Goal: Answer question/provide support

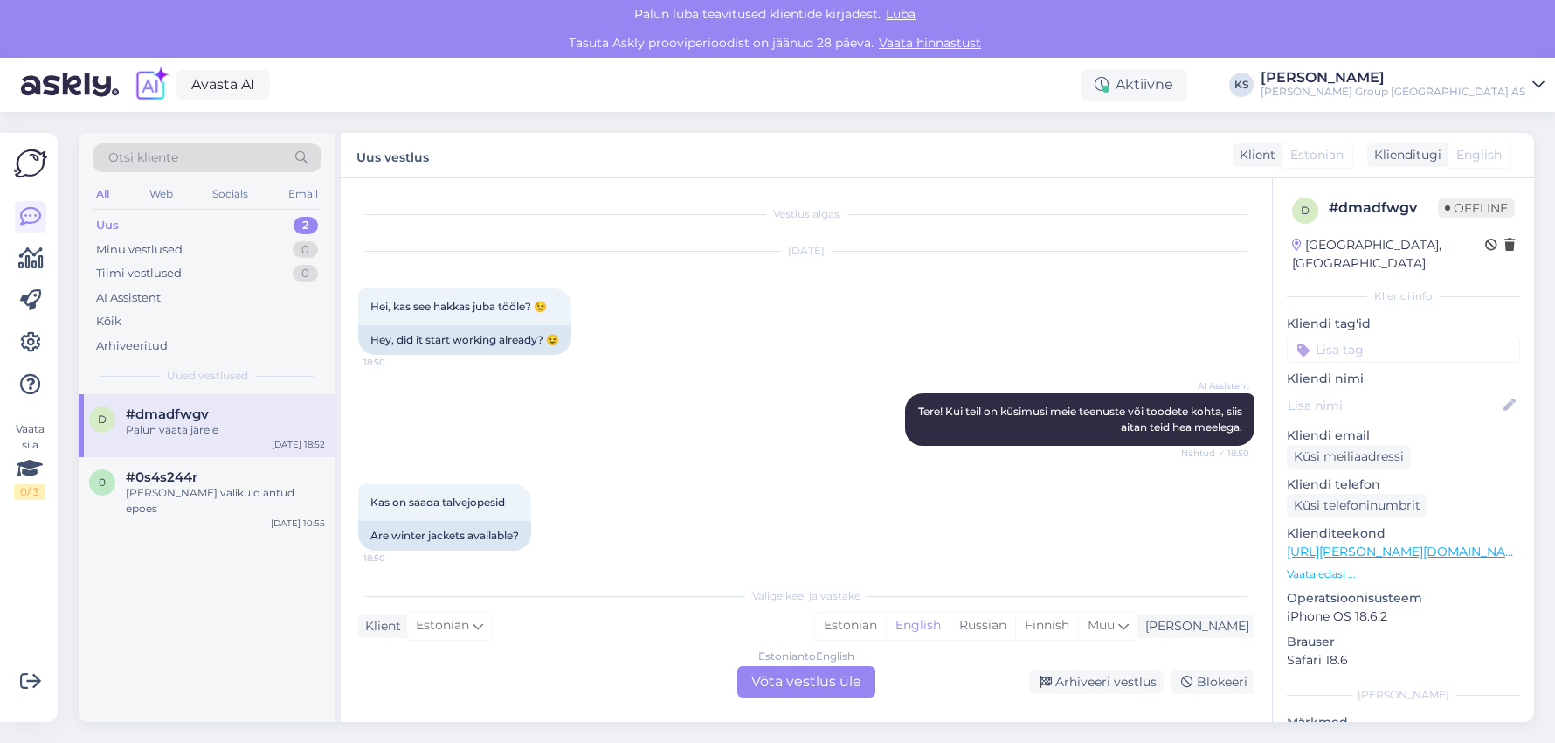
scroll to position [446, 0]
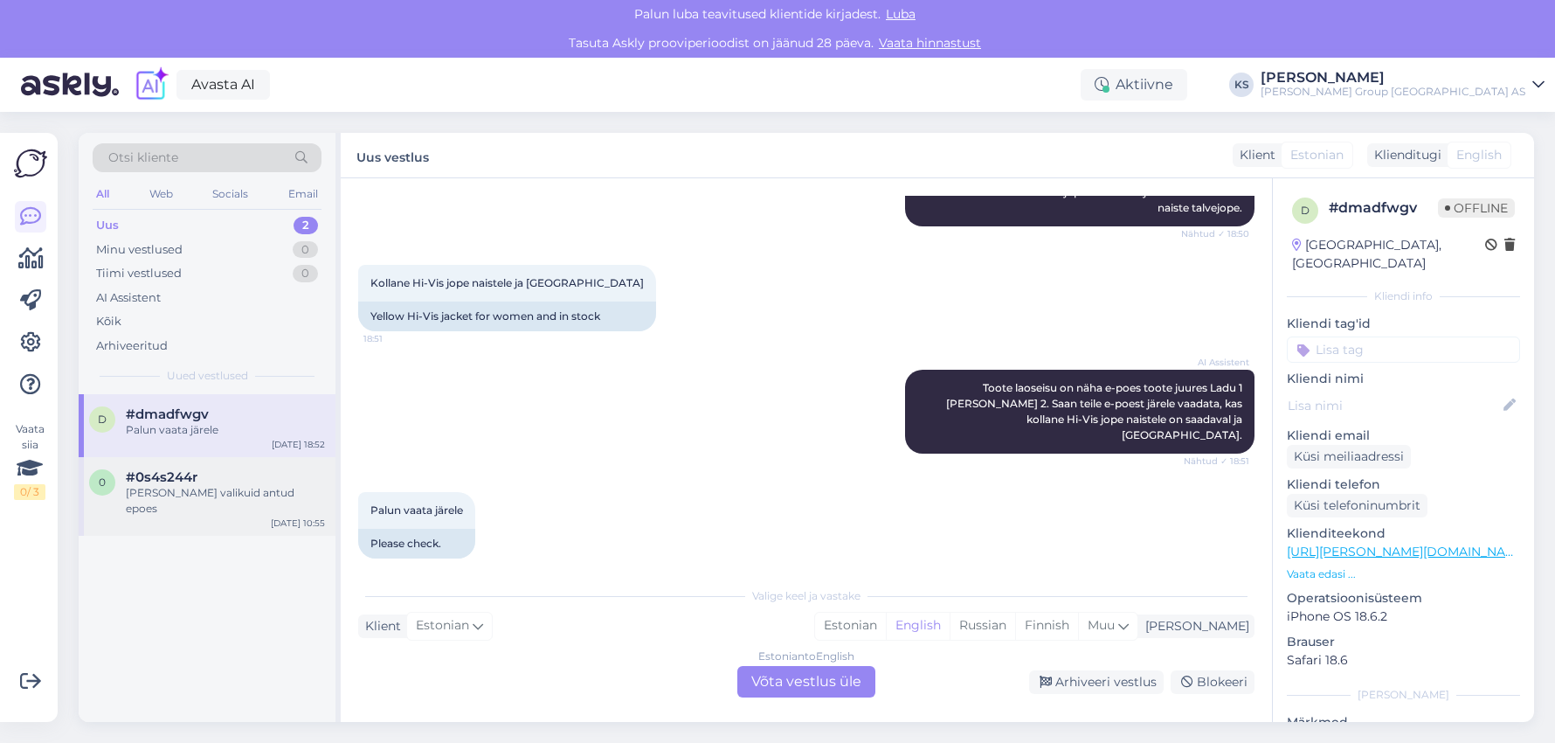
click at [140, 483] on span "#0s4s244r" at bounding box center [162, 477] width 72 height 16
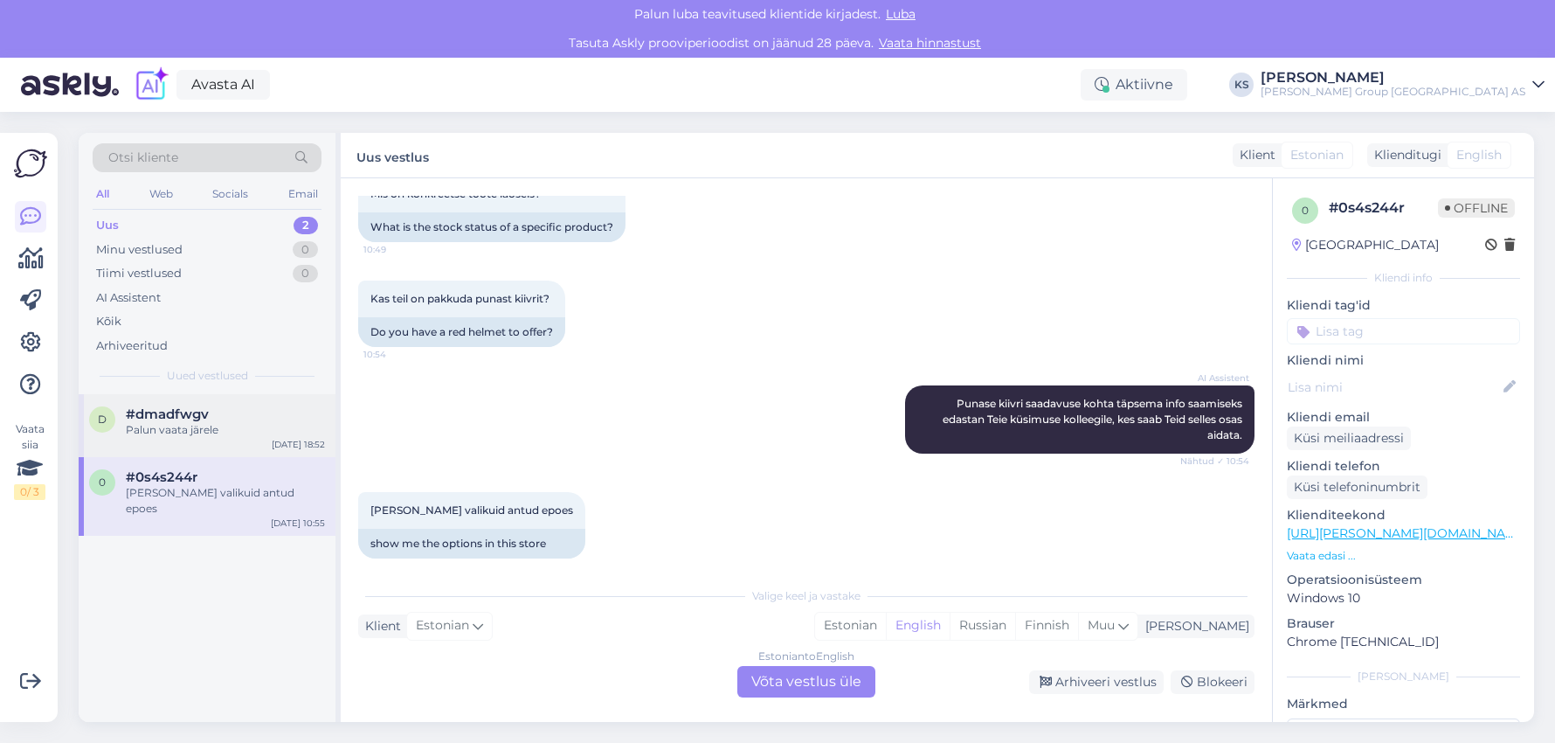
click at [131, 424] on div "Palun vaata järele" at bounding box center [225, 430] width 199 height 16
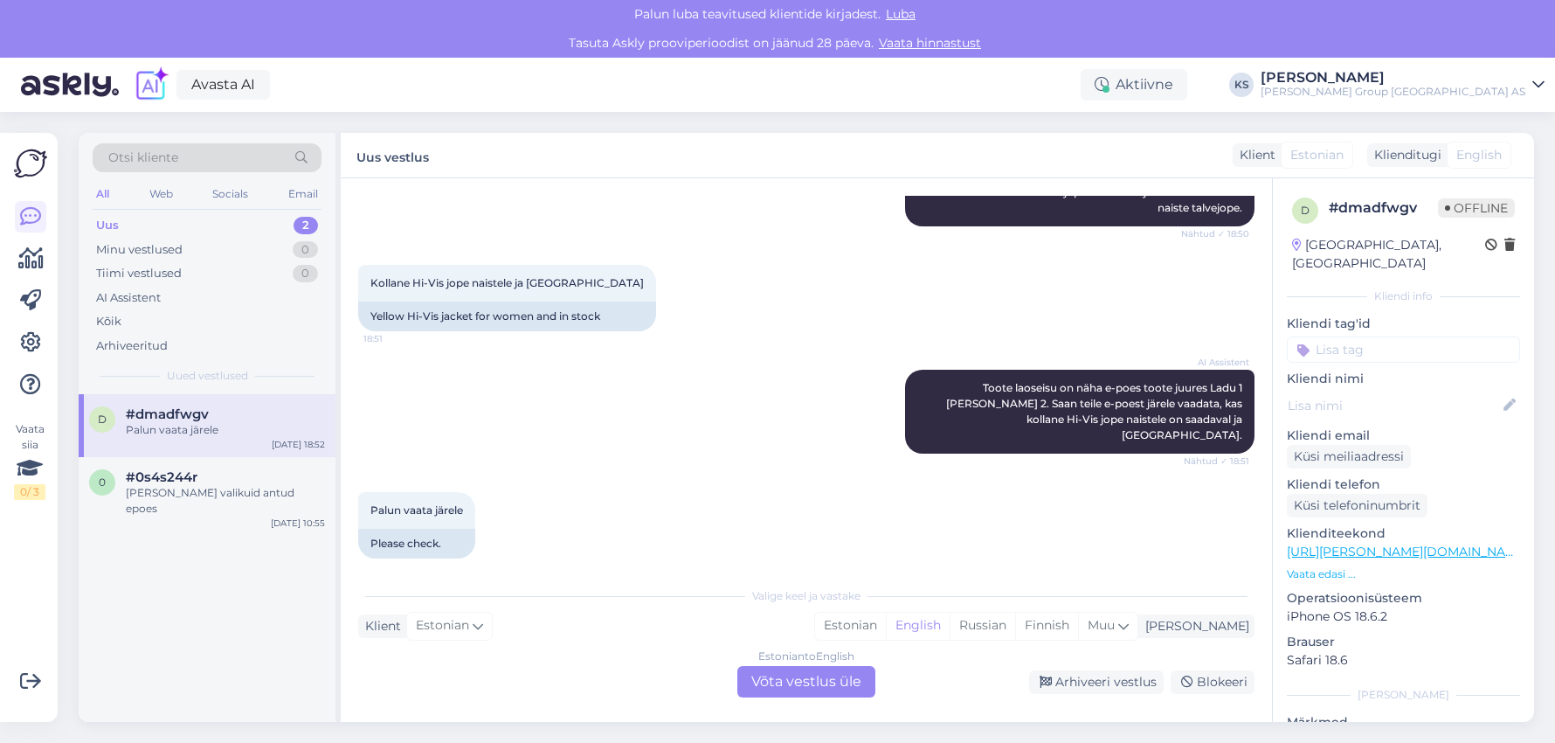
click at [134, 230] on div "Uus 2" at bounding box center [207, 225] width 229 height 24
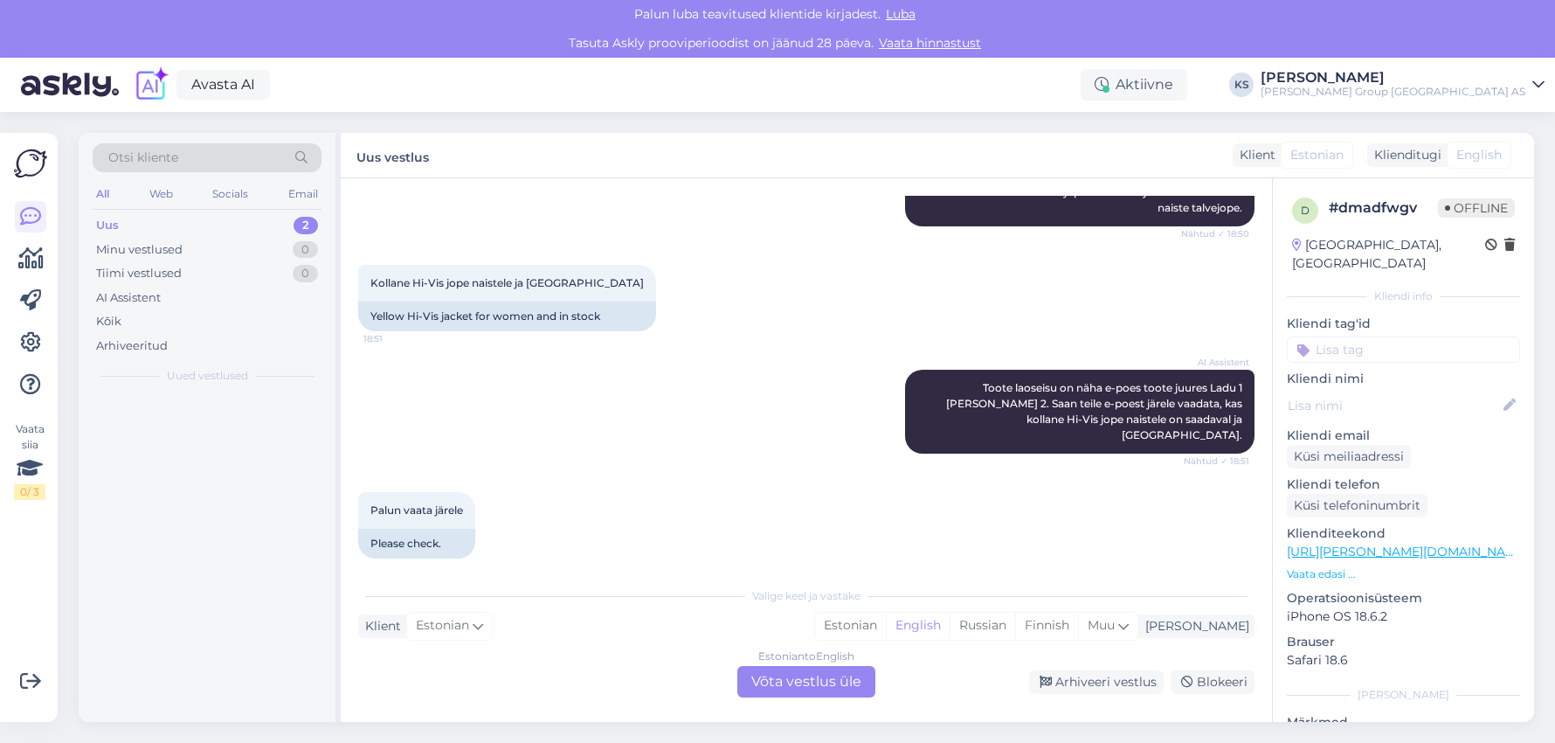
click at [134, 230] on div "Uus 2" at bounding box center [207, 225] width 229 height 24
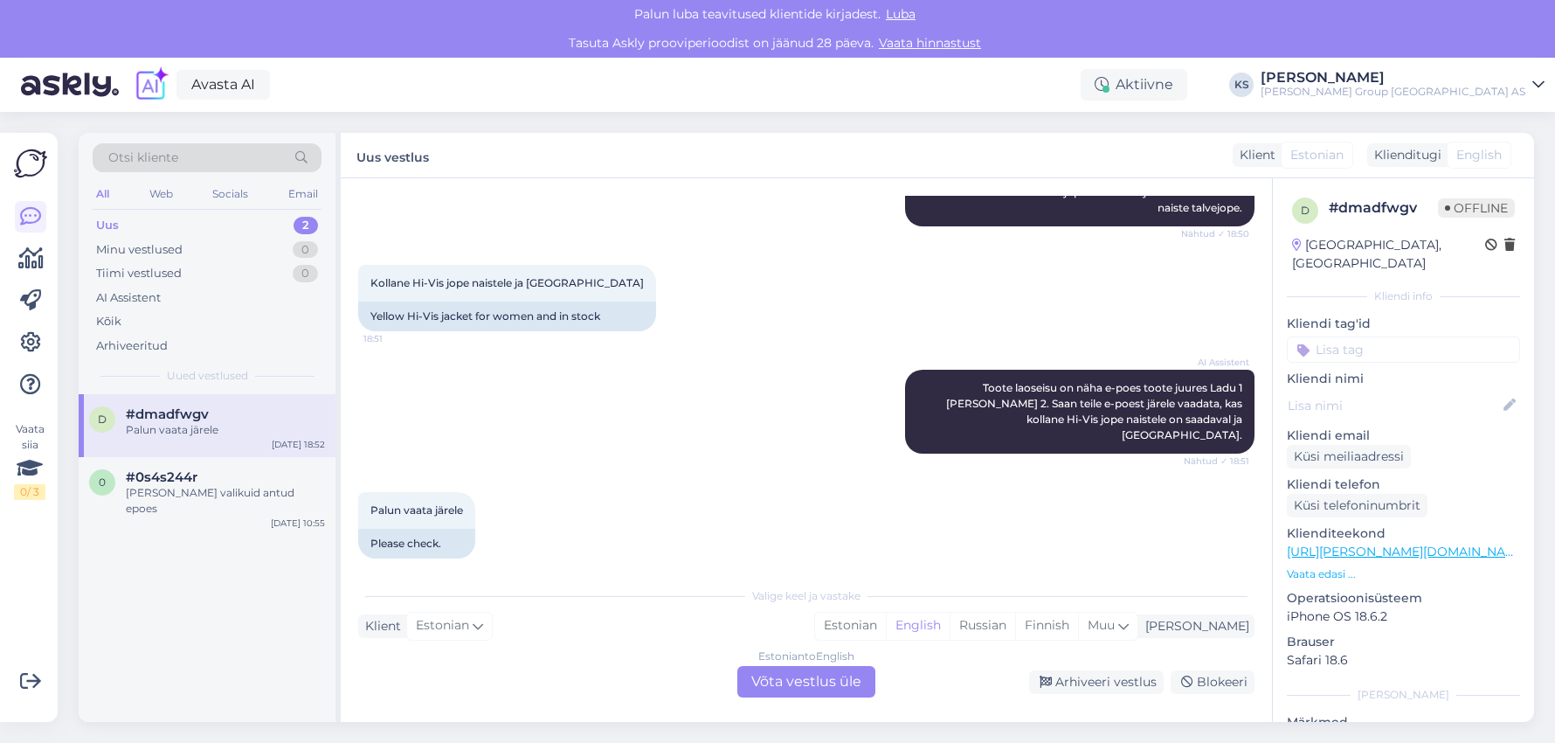
click at [150, 413] on span "#dmadfwgv" at bounding box center [167, 414] width 83 height 16
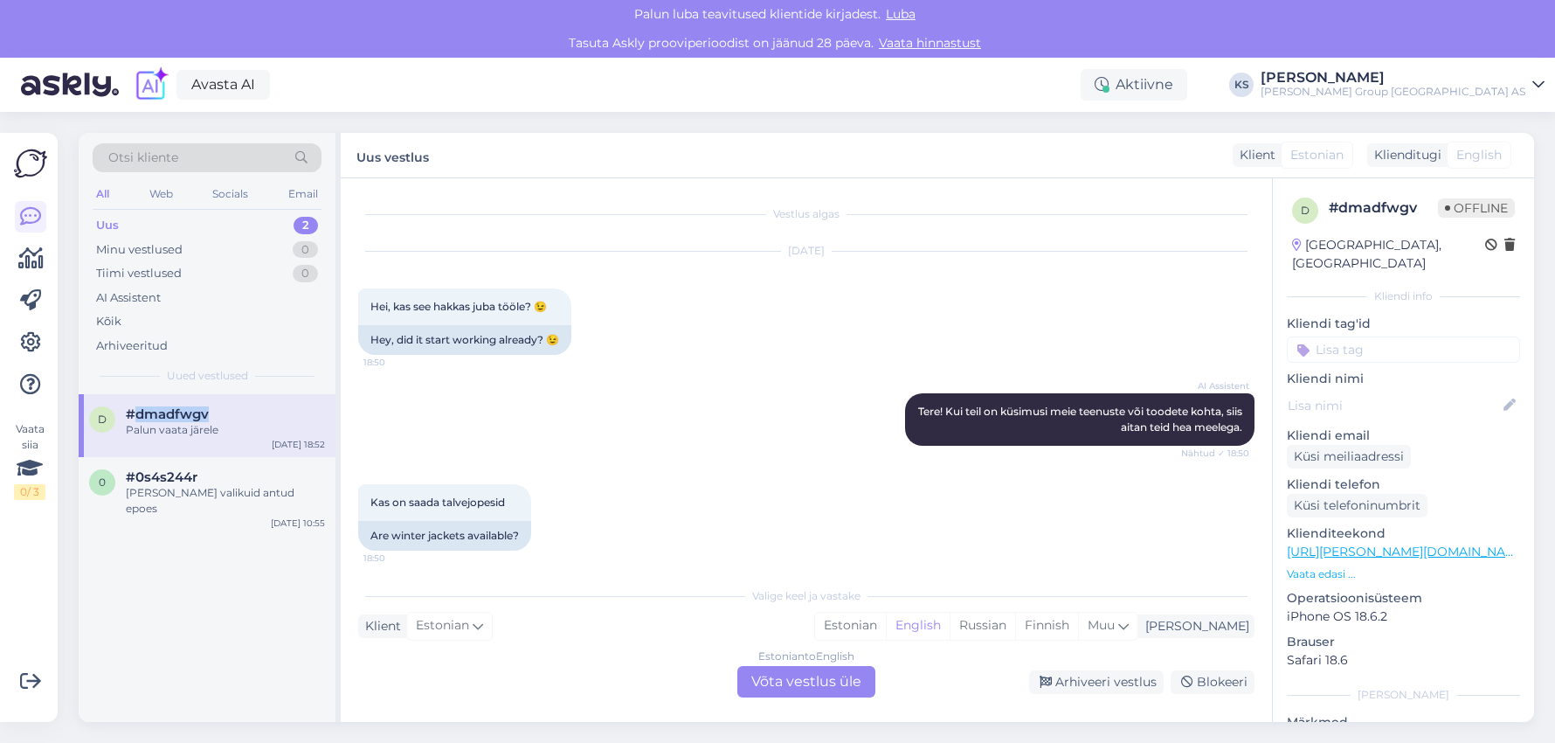
click at [150, 413] on span "#dmadfwgv" at bounding box center [167, 414] width 83 height 16
click at [146, 480] on span "#0s4s244r" at bounding box center [162, 477] width 72 height 16
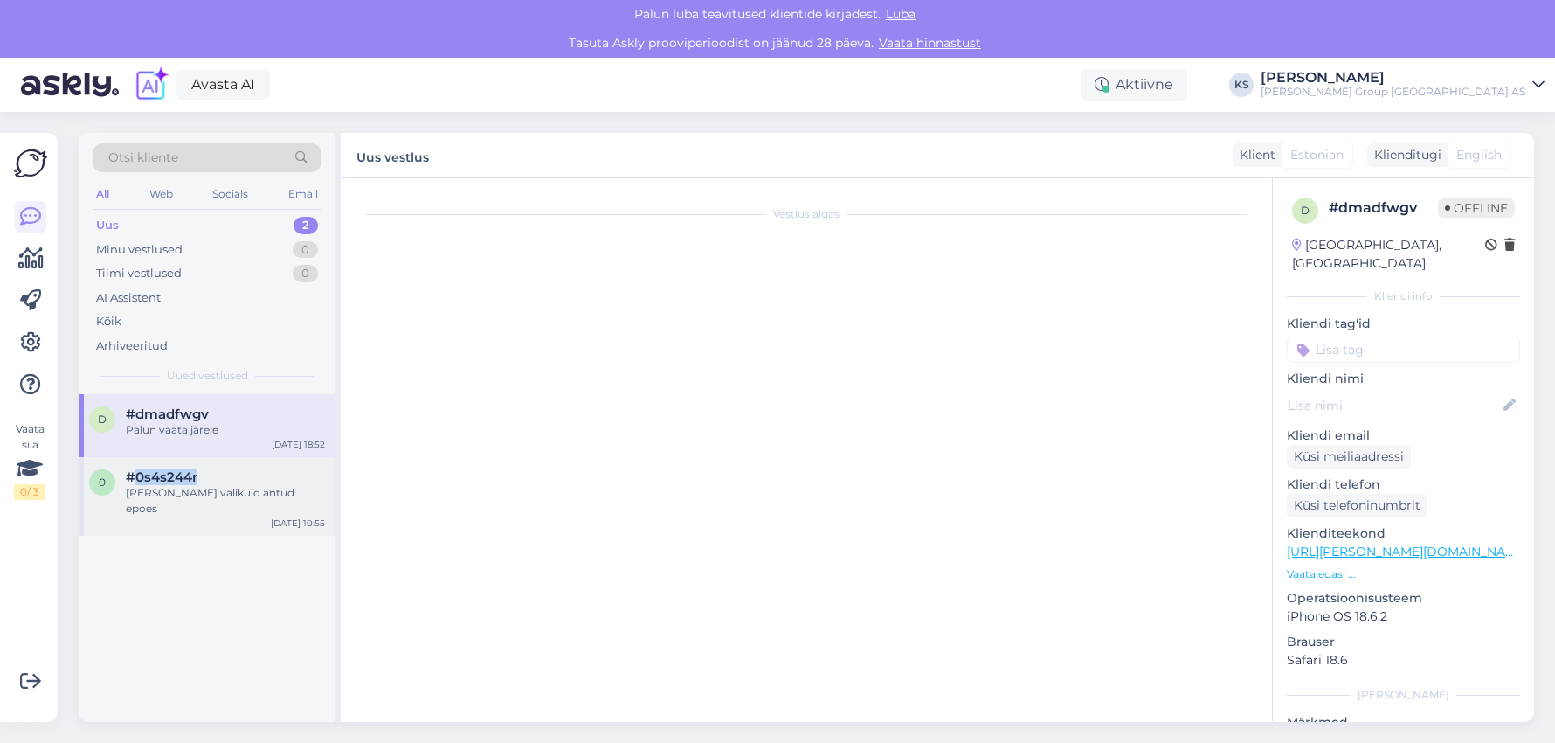
click at [146, 480] on span "#0s4s244r" at bounding box center [162, 477] width 72 height 16
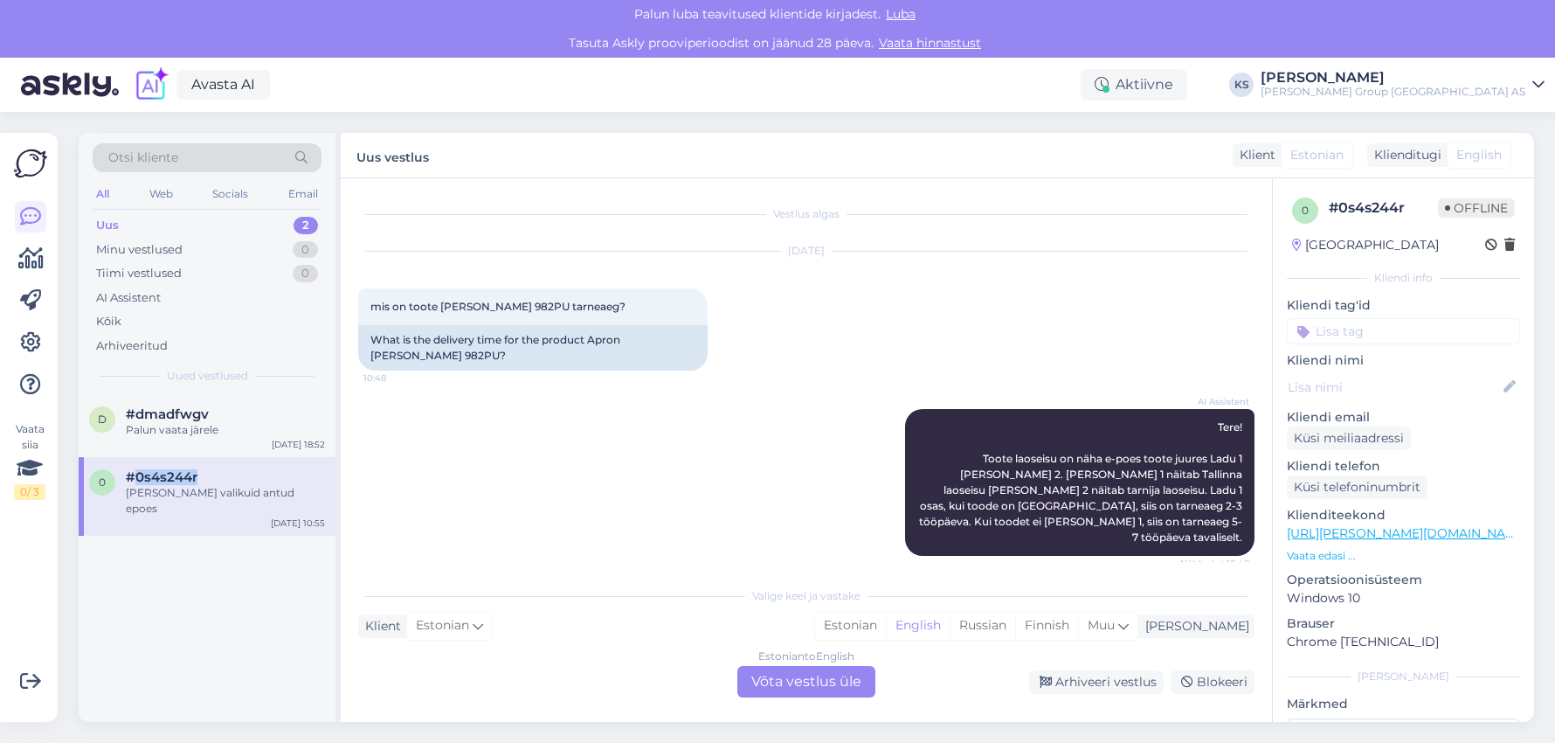
click at [218, 227] on div "Uus 2" at bounding box center [207, 225] width 229 height 24
click at [211, 246] on div "Minu vestlused 0" at bounding box center [207, 250] width 229 height 24
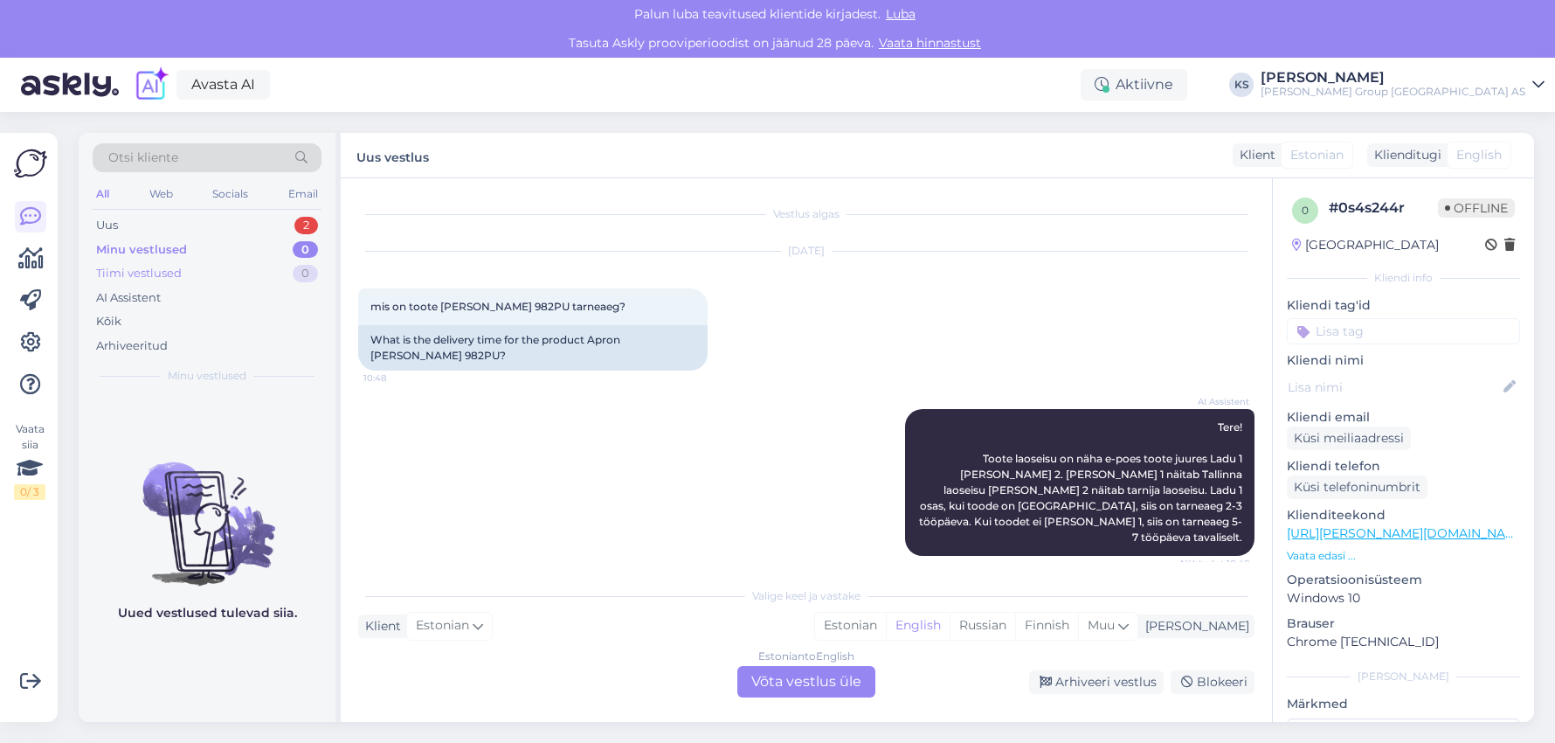
click at [211, 262] on div "Tiimi vestlused 0" at bounding box center [207, 273] width 229 height 24
click at [210, 247] on div "Minu vestlused 0" at bounding box center [207, 250] width 229 height 24
click at [209, 232] on div "Uus 2" at bounding box center [207, 225] width 229 height 24
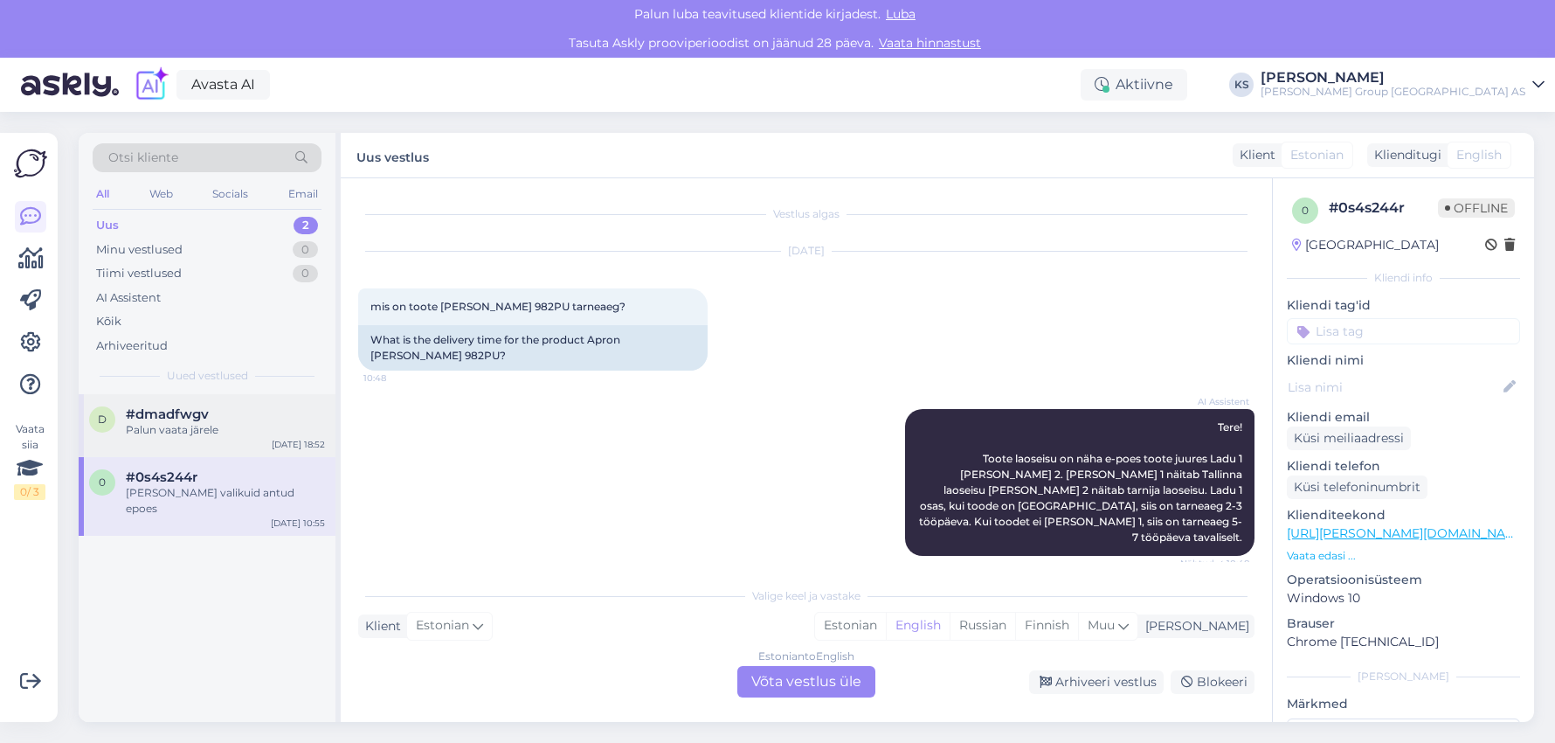
click at [166, 424] on div "Palun vaata järele" at bounding box center [225, 430] width 199 height 16
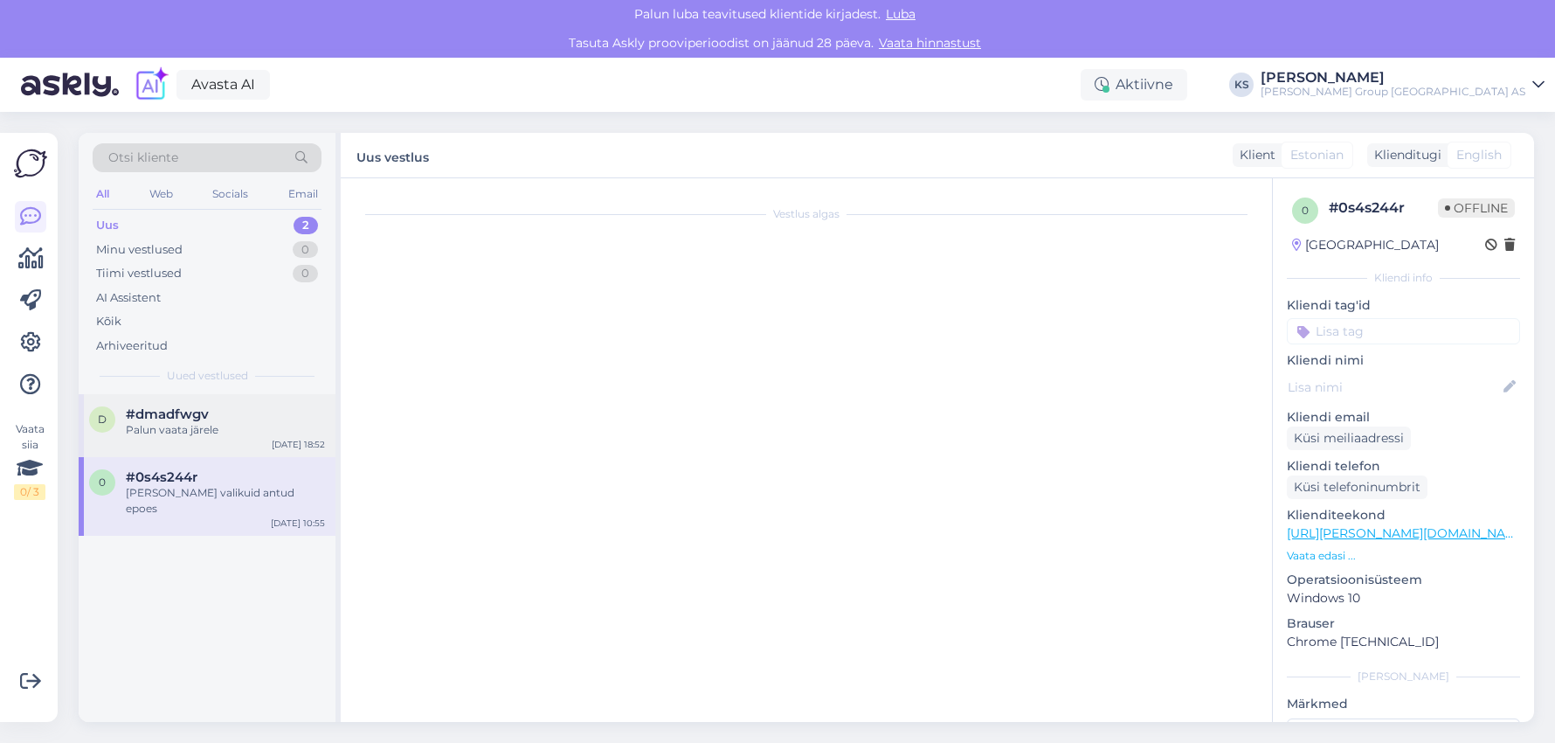
scroll to position [446, 0]
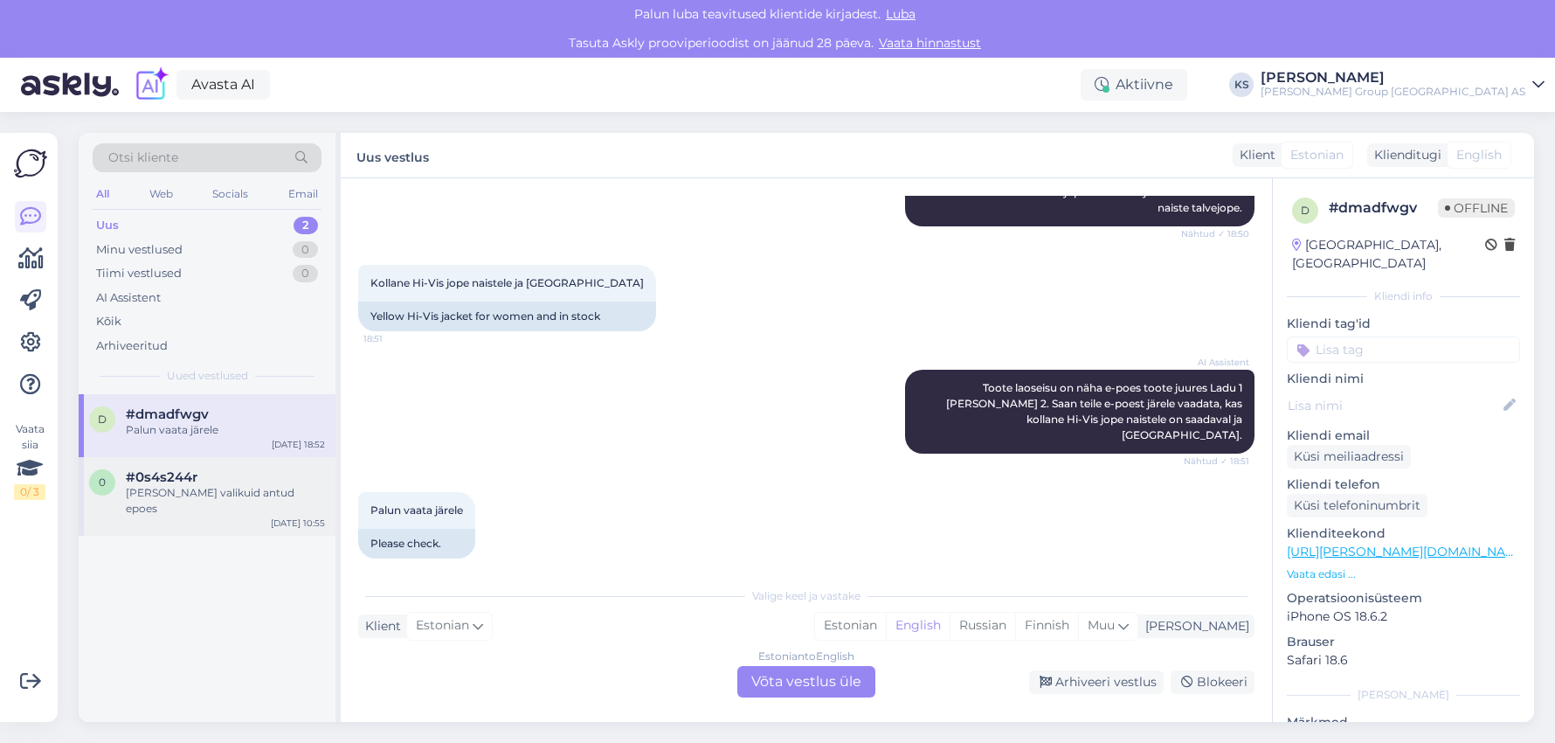
click at [148, 487] on div "[PERSON_NAME] valikuid antud epoes" at bounding box center [225, 500] width 199 height 31
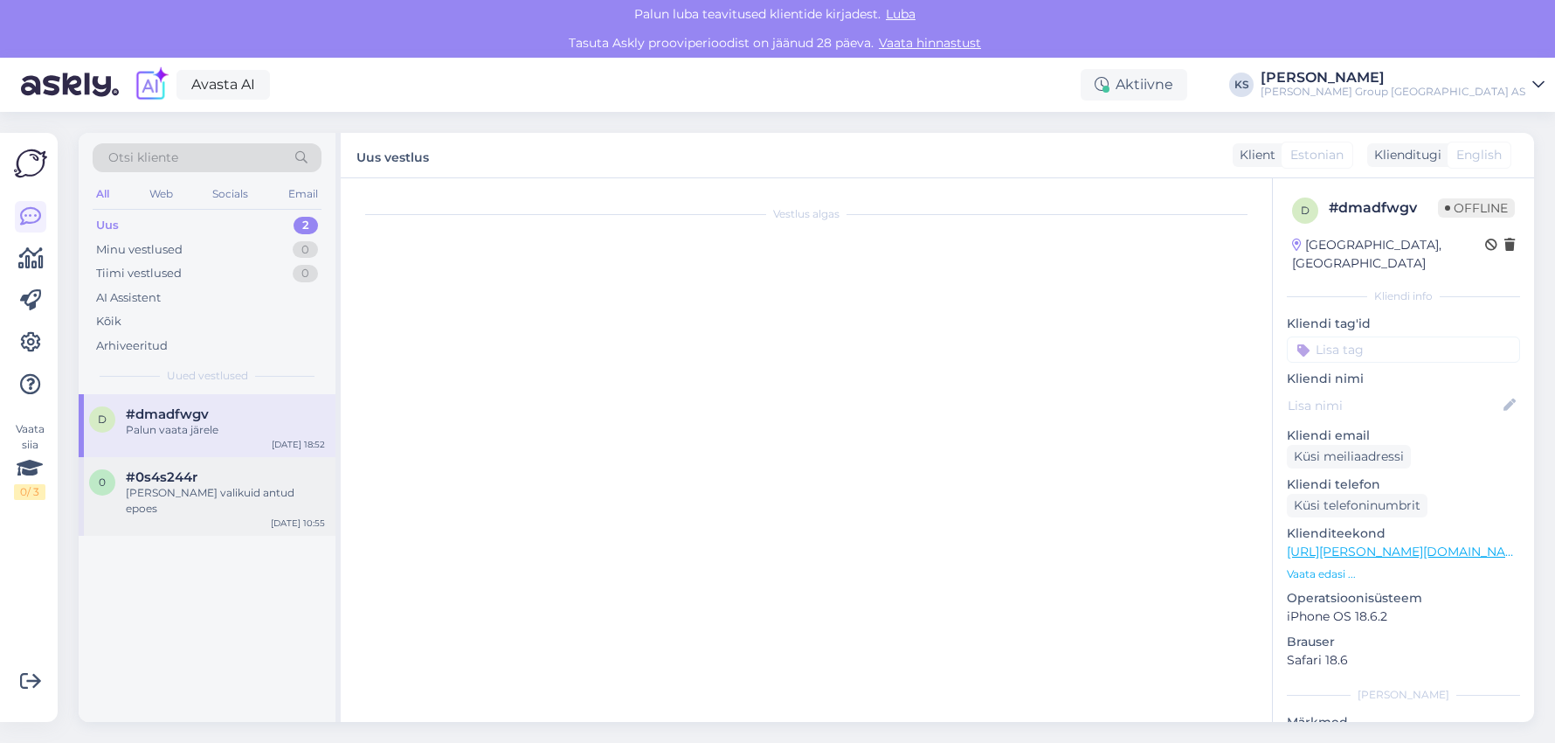
scroll to position [418, 0]
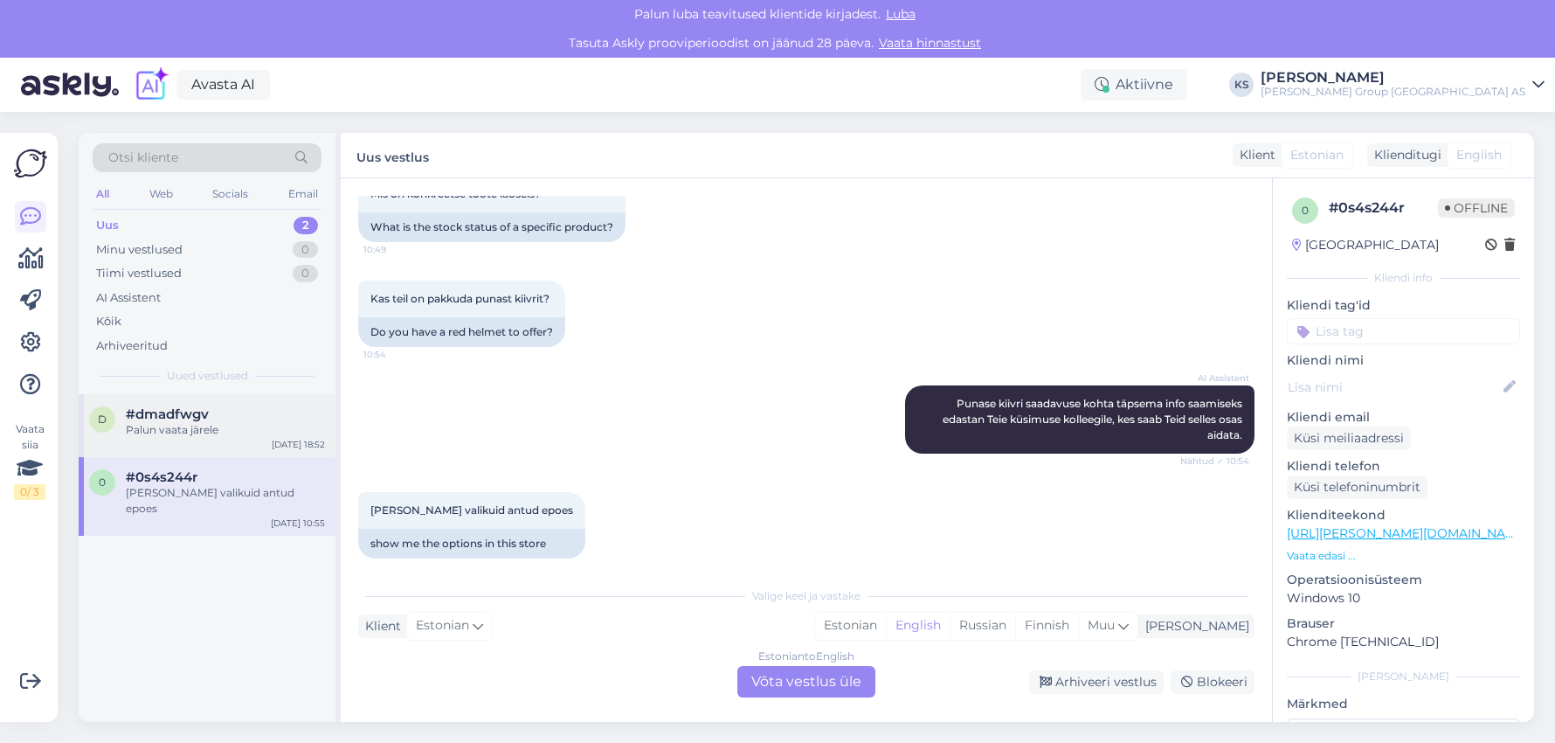
click at [128, 411] on span "#dmadfwgv" at bounding box center [167, 414] width 83 height 16
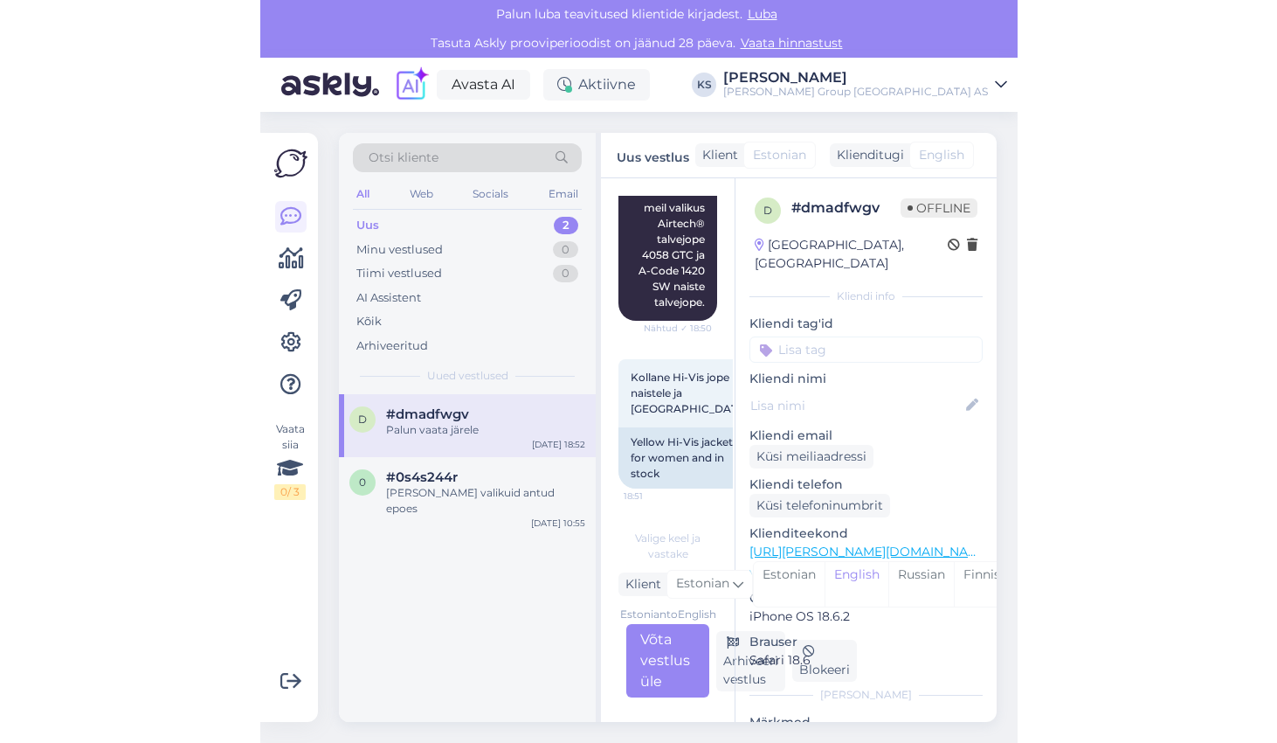
scroll to position [446, 0]
